Goal: Check status: Check status

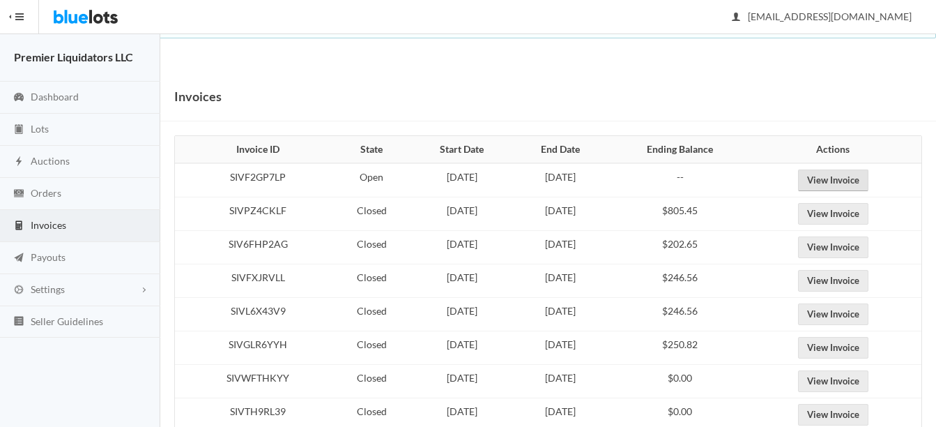
click at [861, 170] on link "View Invoice" at bounding box center [833, 180] width 70 height 22
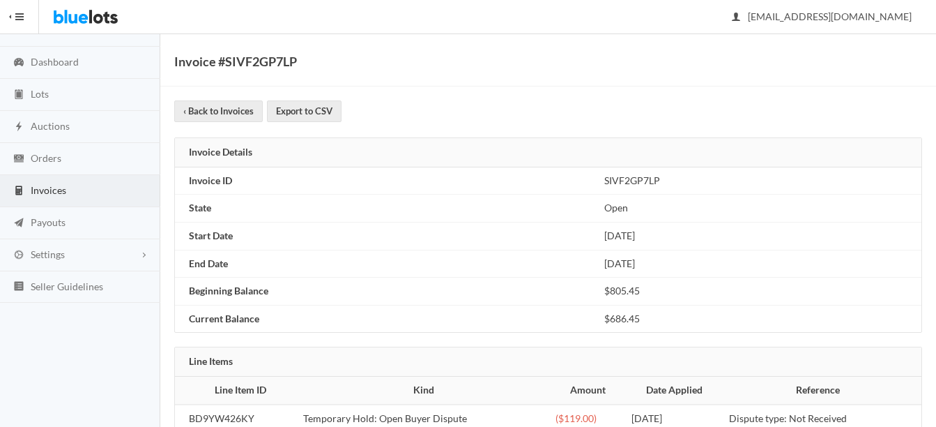
scroll to position [68, 0]
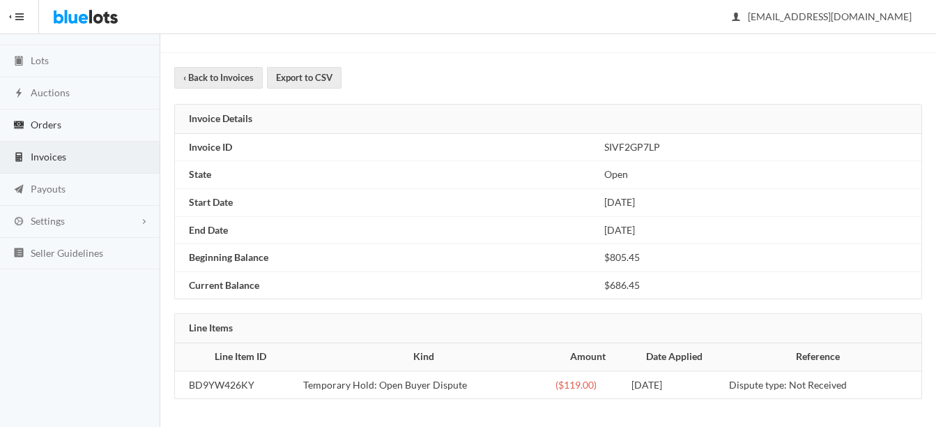
click at [43, 123] on span "Orders" at bounding box center [46, 124] width 31 height 12
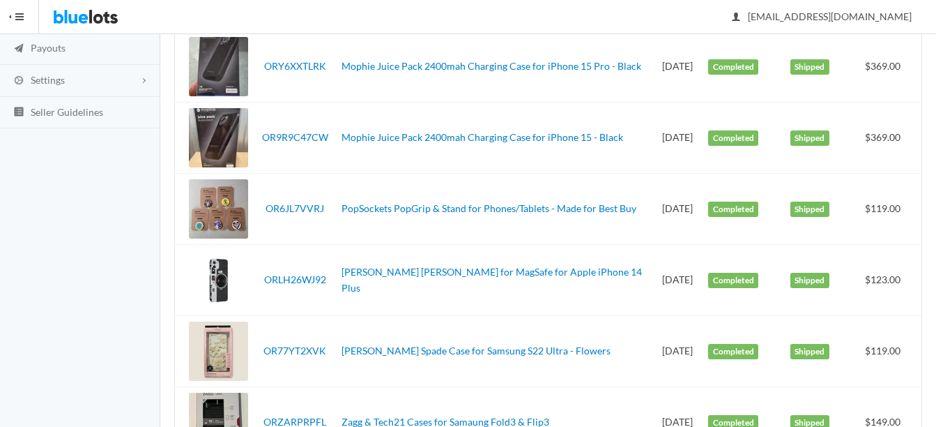
scroll to position [279, 0]
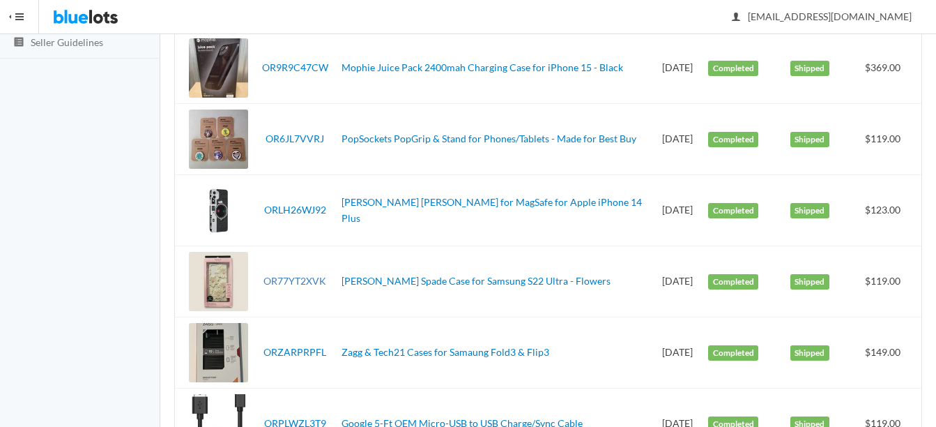
click at [307, 282] on link "OR77YT2XVK" at bounding box center [294, 281] width 63 height 12
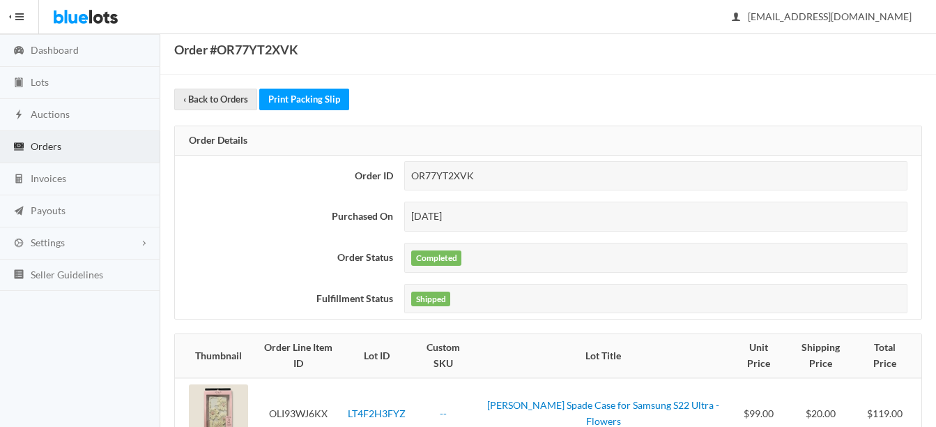
scroll to position [116, 0]
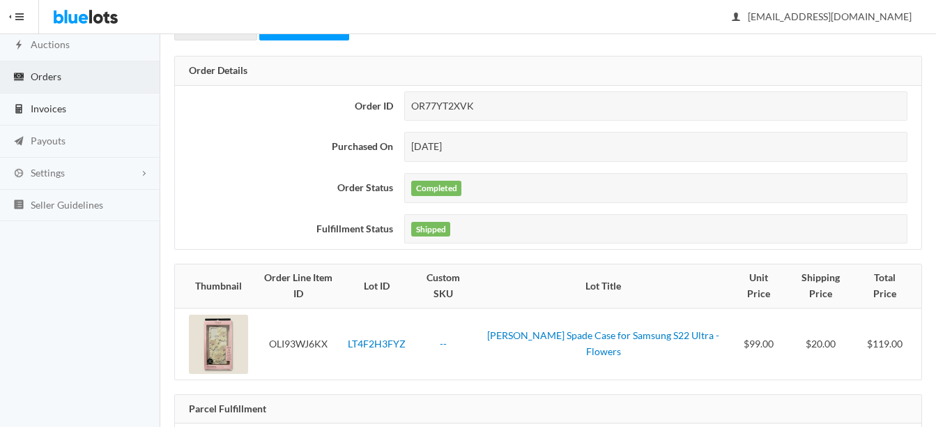
click at [52, 107] on span "Invoices" at bounding box center [49, 108] width 36 height 12
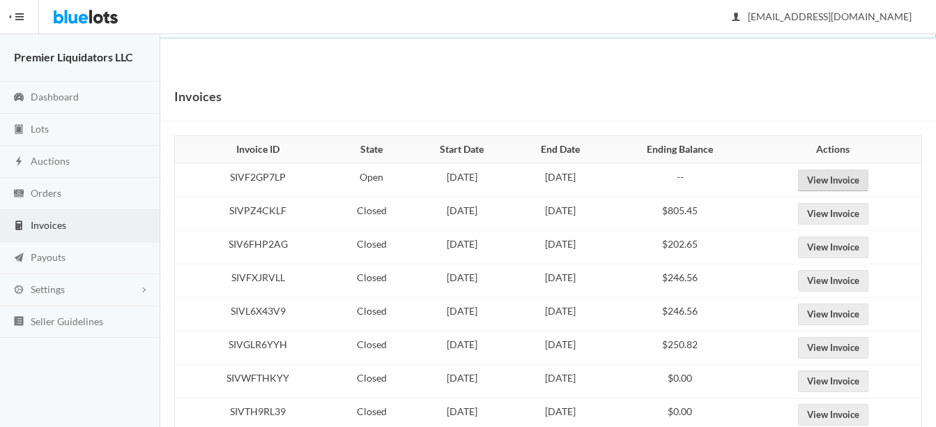
click at [841, 181] on link "View Invoice" at bounding box center [833, 180] width 70 height 22
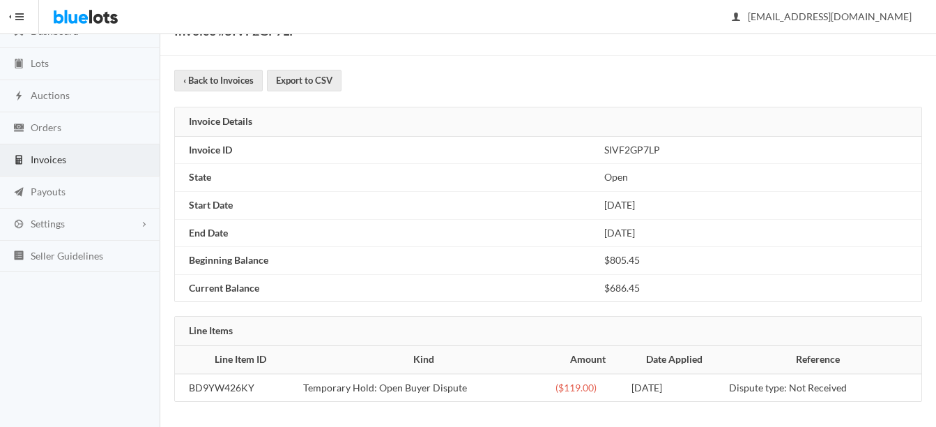
scroll to position [68, 0]
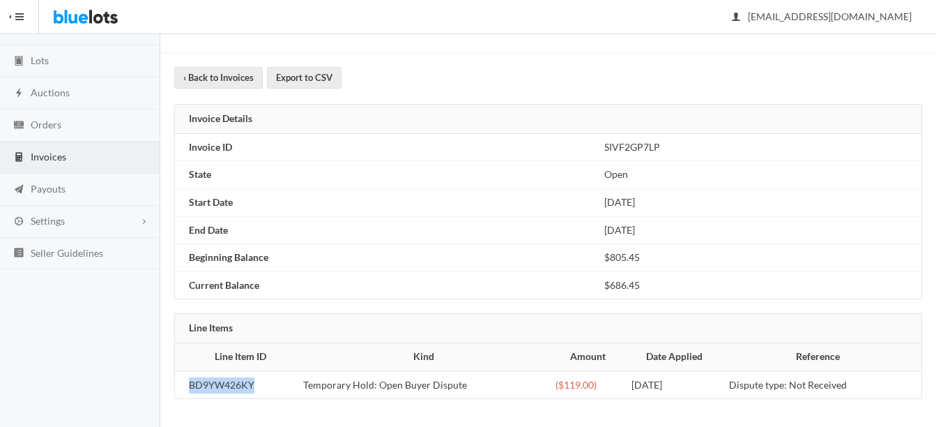
drag, startPoint x: 254, startPoint y: 383, endPoint x: 188, endPoint y: 382, distance: 65.5
click at [188, 382] on td "BD9YW426KY" at bounding box center [236, 385] width 123 height 28
drag, startPoint x: 188, startPoint y: 382, endPoint x: 217, endPoint y: 385, distance: 29.5
copy td "BD9YW426KY"
click at [52, 125] on span "Orders" at bounding box center [46, 124] width 31 height 12
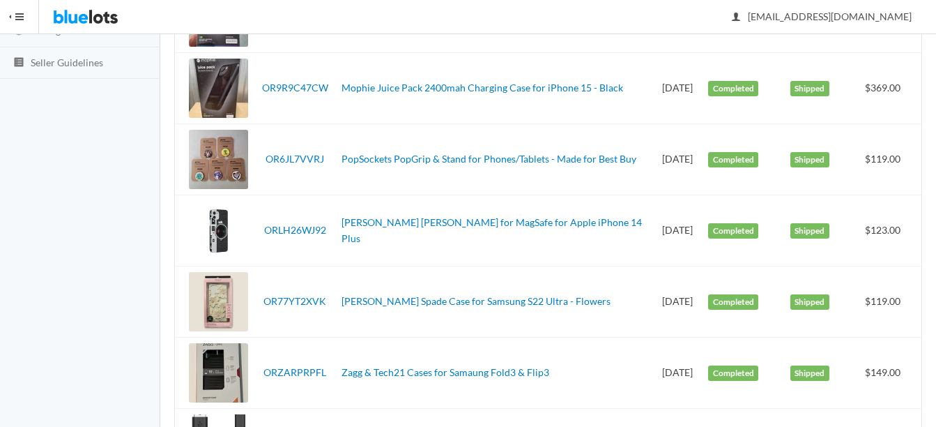
scroll to position [279, 0]
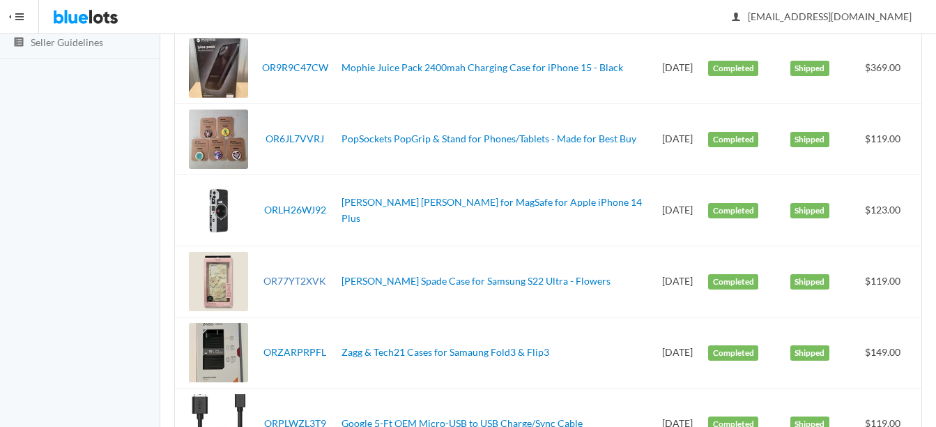
click at [307, 282] on link "OR77YT2XVK" at bounding box center [294, 281] width 63 height 12
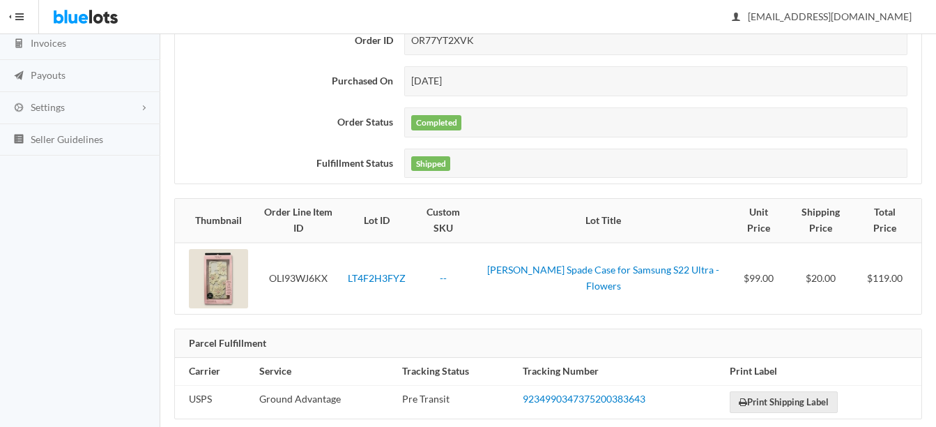
scroll to position [186, 0]
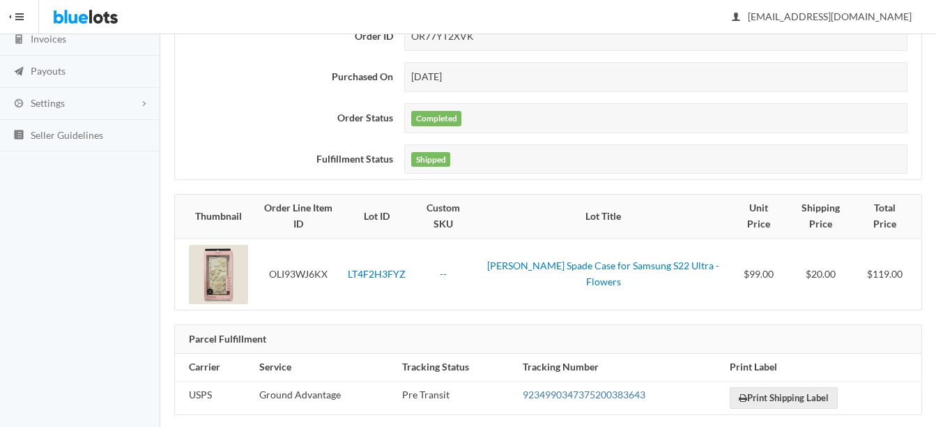
click at [579, 388] on link "9234990347375200383643" at bounding box center [584, 394] width 123 height 12
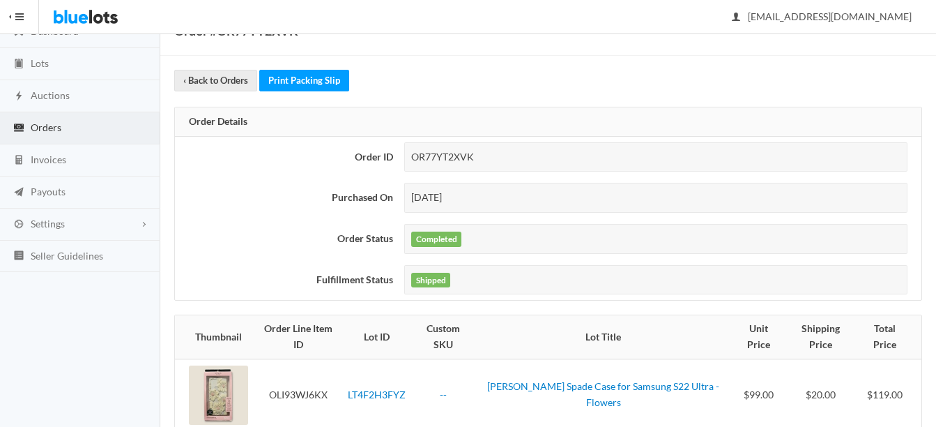
scroll to position [47, 0]
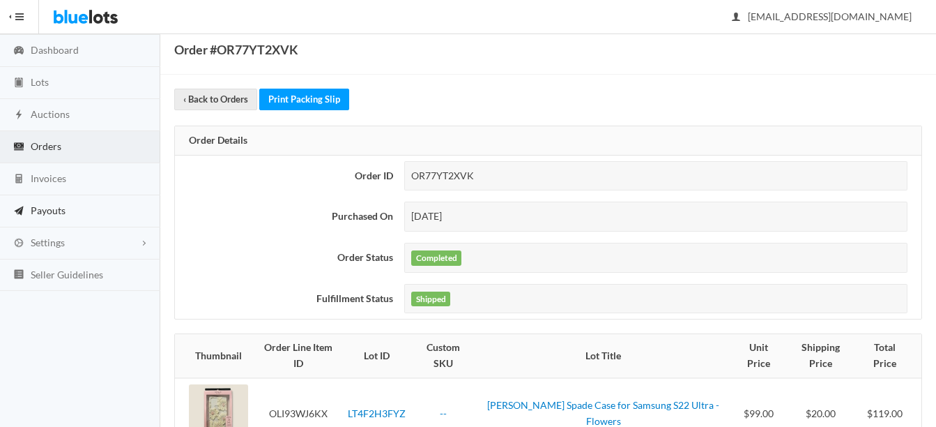
click at [44, 202] on link "Payouts" at bounding box center [80, 211] width 160 height 32
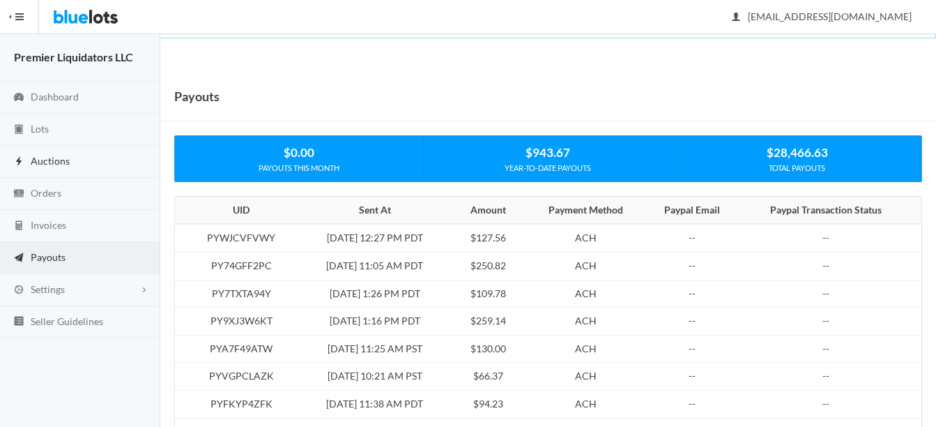
click at [38, 155] on span "Auctions" at bounding box center [50, 161] width 39 height 12
